Goal: Task Accomplishment & Management: Manage account settings

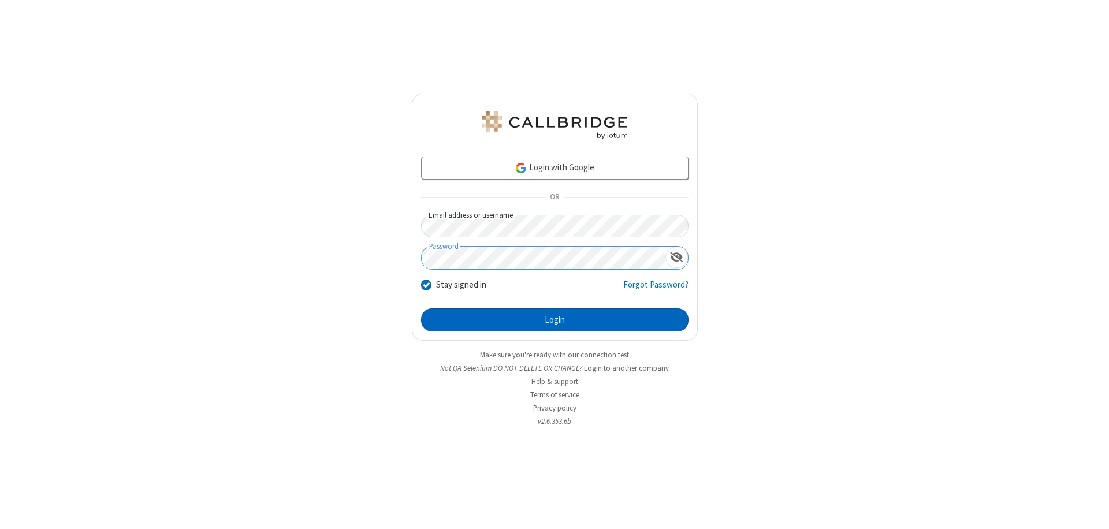
click at [554, 320] on button "Login" at bounding box center [554, 319] width 267 height 23
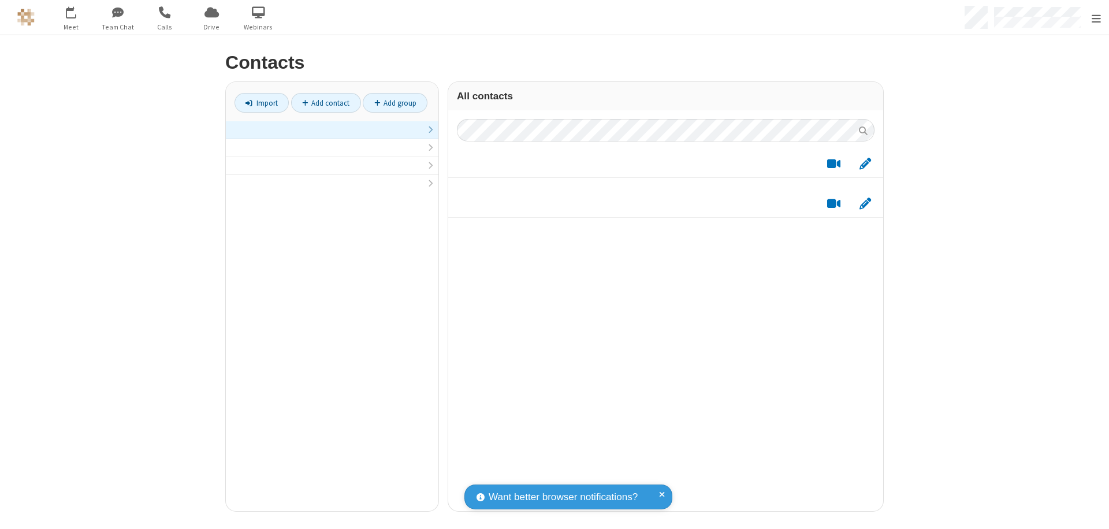
click at [327, 136] on link at bounding box center [332, 130] width 213 height 18
click at [321, 103] on link "Add contact" at bounding box center [326, 103] width 70 height 20
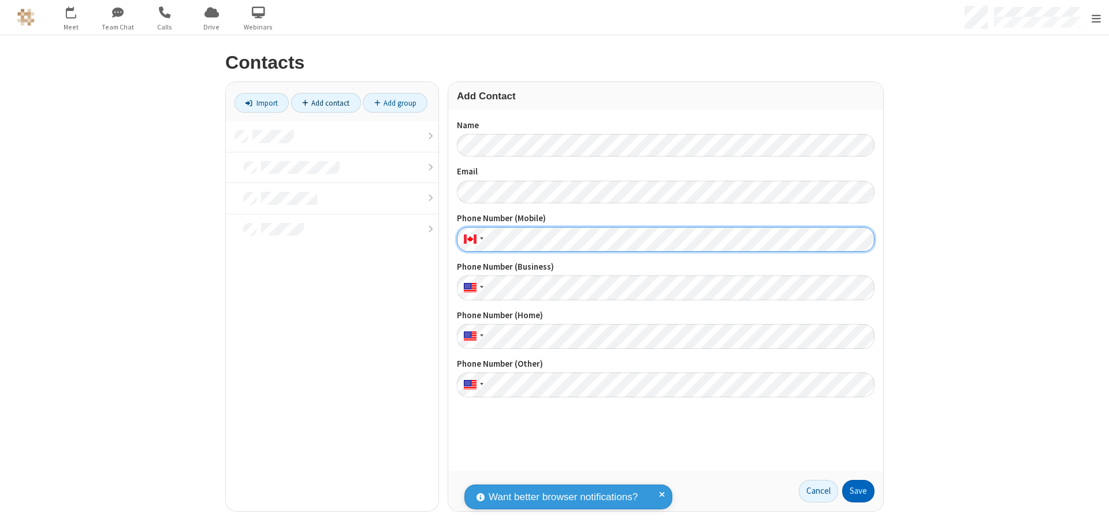
click at [853, 491] on button "Save" at bounding box center [858, 491] width 32 height 23
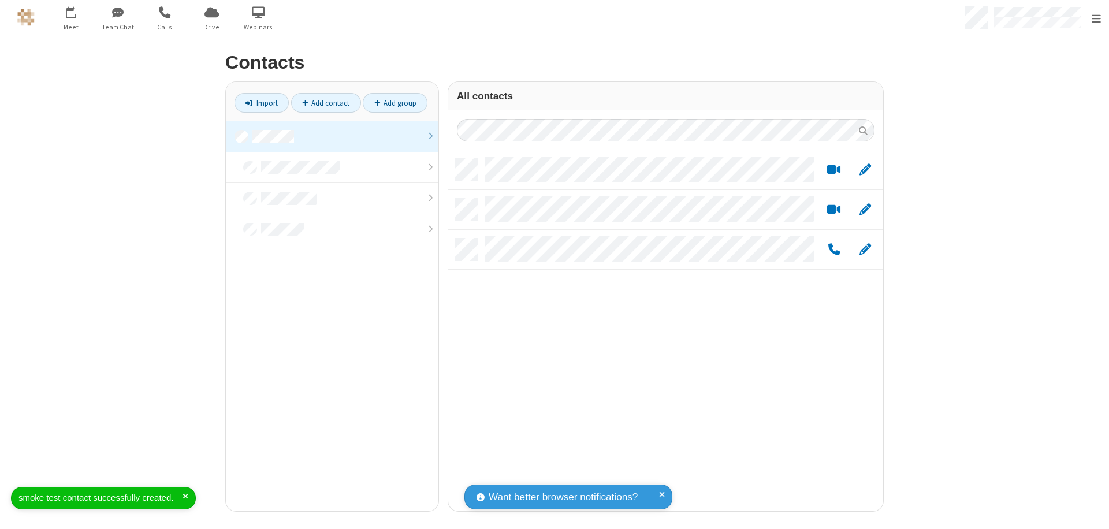
scroll to position [352, 426]
